Goal: Navigation & Orientation: Find specific page/section

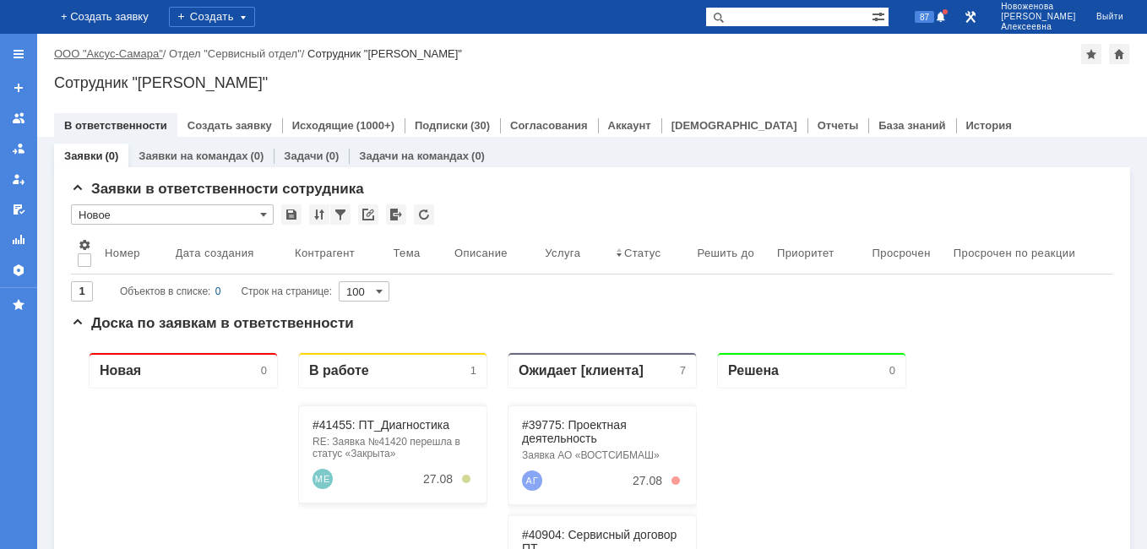
click at [119, 55] on link "ООО "Аксус-Самара"" at bounding box center [108, 53] width 109 height 13
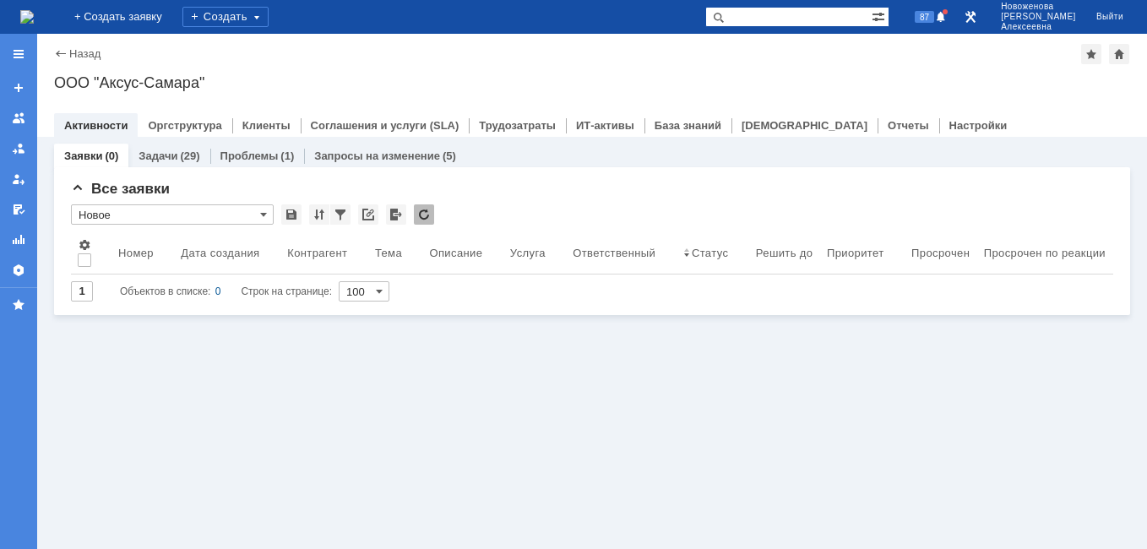
click at [34, 16] on img at bounding box center [27, 17] width 14 height 14
